Goal: Information Seeking & Learning: Check status

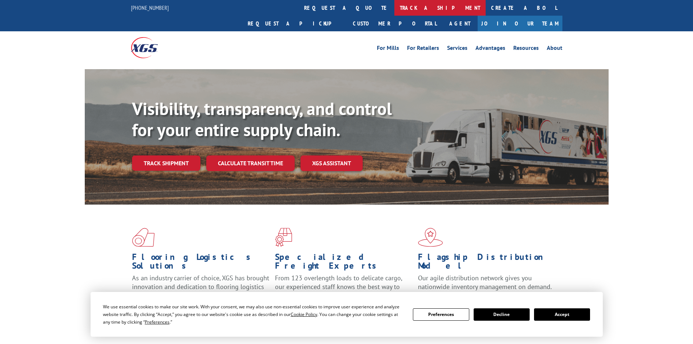
click at [394, 2] on link "track a shipment" at bounding box center [439, 8] width 91 height 16
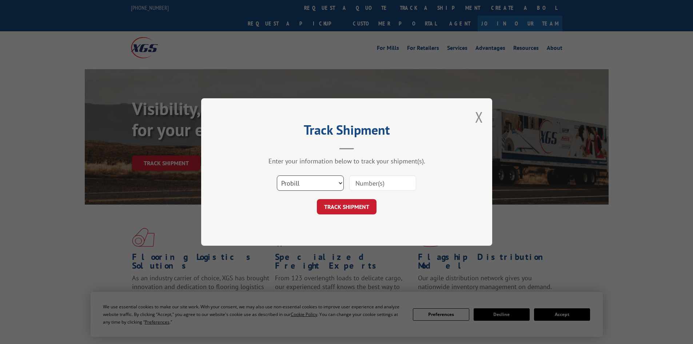
click at [336, 180] on select "Select category... Probill BOL PO" at bounding box center [310, 182] width 67 height 15
select select "bol"
click at [277, 175] on select "Select category... Probill BOL PO" at bounding box center [310, 182] width 67 height 15
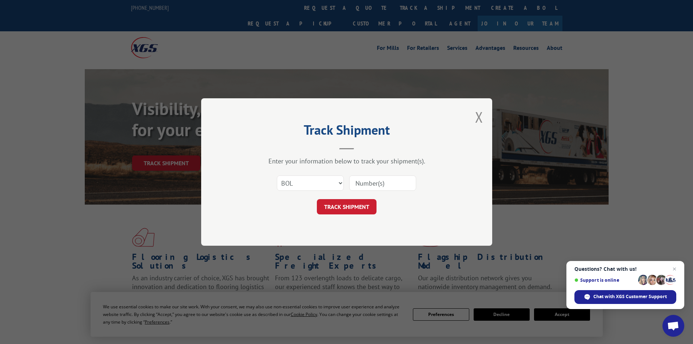
drag, startPoint x: 363, startPoint y: 182, endPoint x: 397, endPoint y: 211, distance: 44.6
click at [402, 212] on div "TRACK SHIPMENT" at bounding box center [347, 206] width 218 height 15
click at [371, 184] on input at bounding box center [382, 182] width 67 height 15
type input "6833420"
click at [355, 207] on button "TRACK SHIPMENT" at bounding box center [347, 206] width 60 height 15
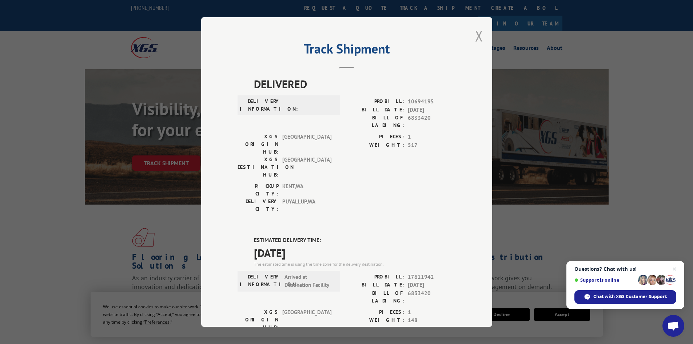
click at [475, 32] on button "Close modal" at bounding box center [479, 35] width 8 height 19
